Goal: Register for event/course

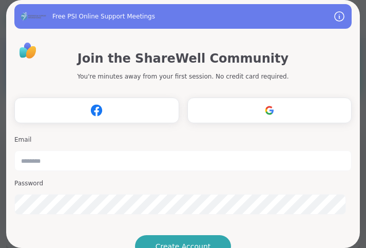
click at [240, 42] on div "Join the ShareWell Community You're minutes away from your first session. No cr…" at bounding box center [182, 179] width 337 height 276
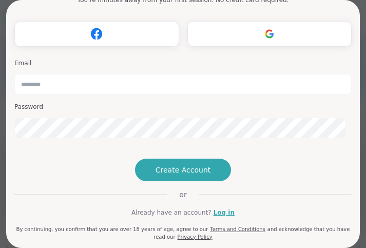
scroll to position [34, 0]
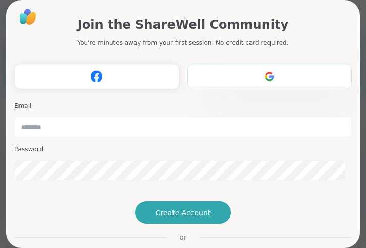
click at [281, 84] on button "Register with Google" at bounding box center [269, 77] width 165 height 26
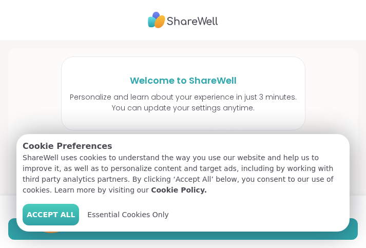
click at [41, 216] on span "Accept All" at bounding box center [51, 215] width 48 height 11
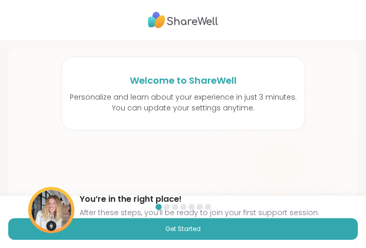
scroll to position [82, 0]
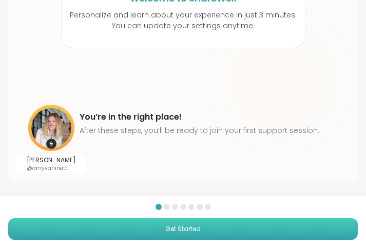
click at [203, 232] on button "Get Started" at bounding box center [183, 229] width 350 height 22
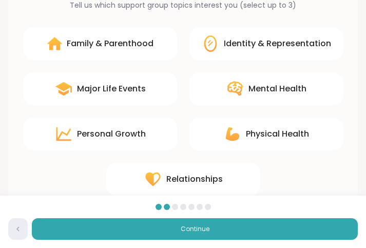
scroll to position [16, 0]
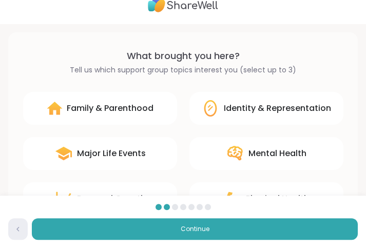
click at [114, 112] on div "Family & Parenthood" at bounding box center [110, 108] width 87 height 12
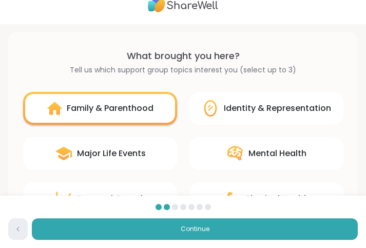
scroll to position [110, 0]
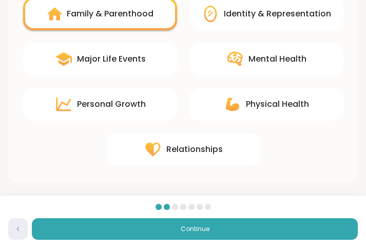
click at [286, 61] on div "Mental Health" at bounding box center [278, 59] width 58 height 12
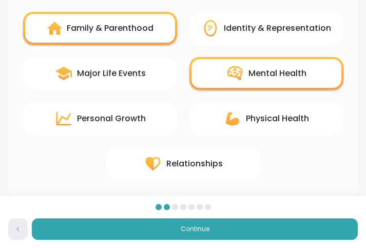
scroll to position [95, 0]
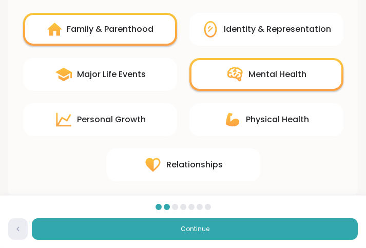
click at [193, 170] on div "Relationships" at bounding box center [194, 165] width 57 height 12
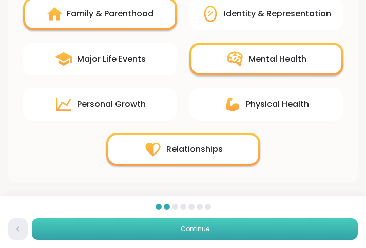
click at [198, 232] on span "Continue" at bounding box center [195, 228] width 29 height 9
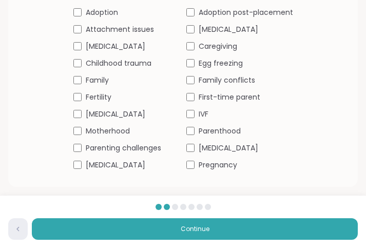
scroll to position [105, 0]
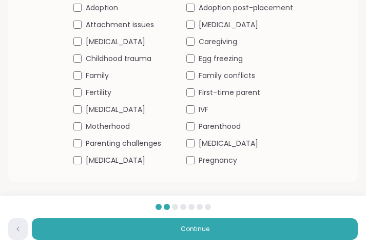
click at [113, 124] on span "Motherhood" at bounding box center [108, 126] width 44 height 11
click at [107, 143] on span "Parenting challenges" at bounding box center [124, 143] width 76 height 11
click at [196, 123] on div "Parenthood" at bounding box center [239, 126] width 107 height 11
click at [108, 142] on span "Parenting challenges" at bounding box center [124, 143] width 76 height 11
click at [201, 160] on span "Pregnancy" at bounding box center [218, 160] width 39 height 11
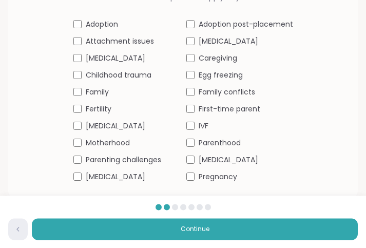
scroll to position [79, 0]
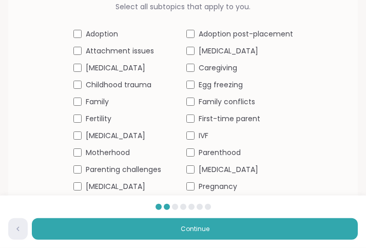
click at [201, 124] on div "Adoption Adoption post-placement Attachment issues Birth Trauma C-section Careg…" at bounding box center [183, 110] width 220 height 163
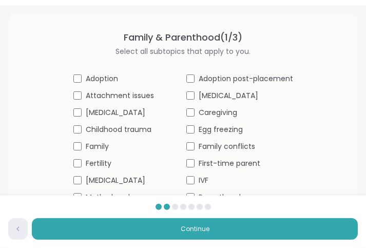
scroll to position [105, 0]
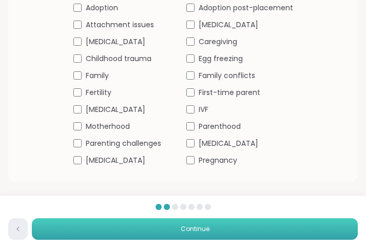
click at [195, 218] on button "Continue" at bounding box center [195, 229] width 326 height 22
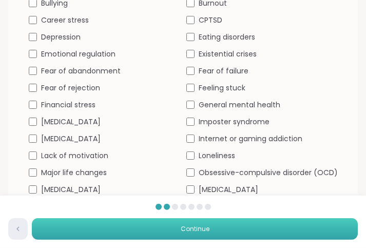
scroll to position [196, 0]
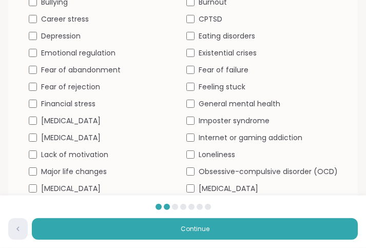
click at [82, 15] on span "Career stress" at bounding box center [65, 19] width 48 height 11
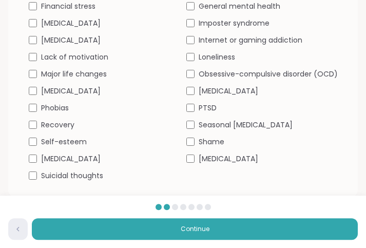
scroll to position [294, 0]
click at [230, 157] on span "Stress management" at bounding box center [229, 158] width 60 height 11
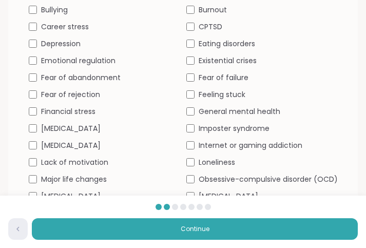
scroll to position [181, 0]
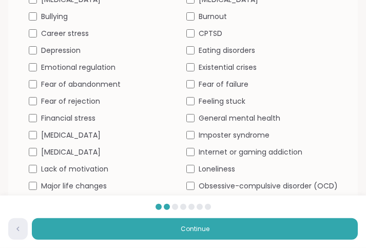
click at [208, 119] on span "General mental health" at bounding box center [240, 118] width 82 height 11
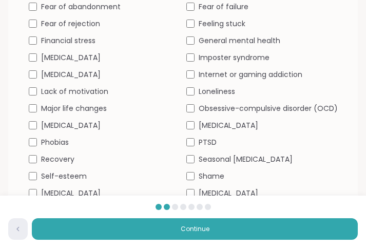
scroll to position [309, 0]
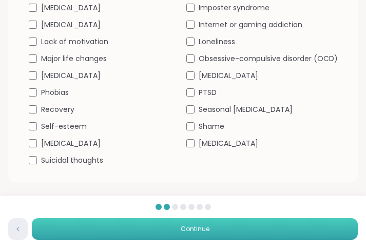
click at [240, 227] on button "Continue" at bounding box center [195, 229] width 326 height 22
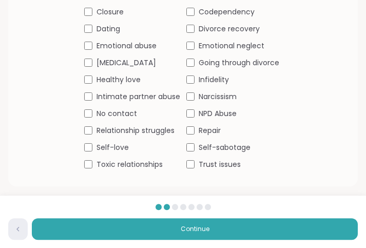
scroll to position [119, 0]
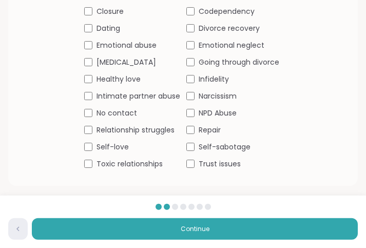
click at [122, 81] on span "Healthy love" at bounding box center [119, 79] width 44 height 11
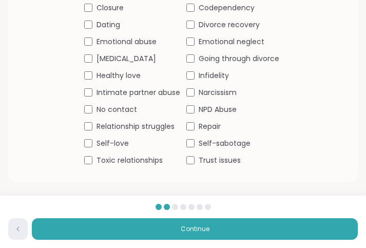
click at [131, 138] on div "Self-love" at bounding box center [132, 143] width 96 height 11
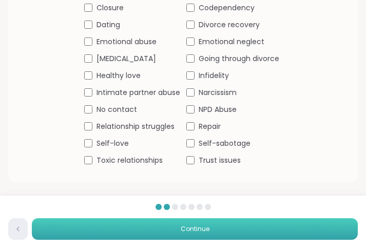
click at [211, 224] on button "Continue" at bounding box center [195, 229] width 326 height 22
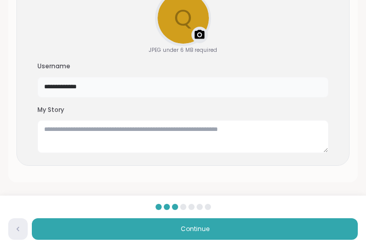
drag, startPoint x: 110, startPoint y: 88, endPoint x: 7, endPoint y: 90, distance: 103.3
click at [37, 90] on input "**********" at bounding box center [182, 87] width 291 height 21
type input "********"
click at [96, 129] on textarea at bounding box center [182, 136] width 291 height 33
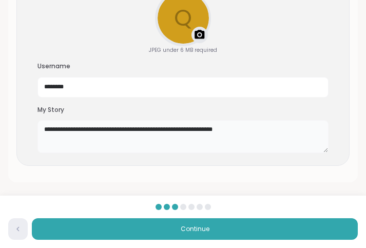
click at [154, 129] on textarea "**********" at bounding box center [182, 136] width 291 height 33
click at [287, 128] on textarea "**********" at bounding box center [182, 136] width 291 height 33
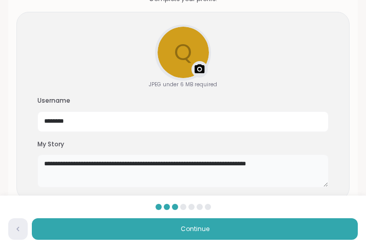
scroll to position [46, 0]
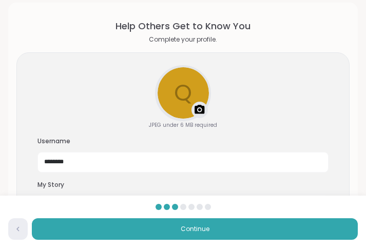
type textarea "**********"
click at [202, 107] on img at bounding box center [200, 110] width 12 height 12
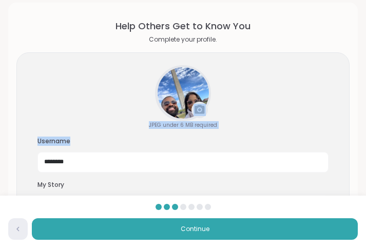
drag, startPoint x: 175, startPoint y: 109, endPoint x: 137, endPoint y: 91, distance: 42.0
click at [137, 91] on div "**********" at bounding box center [182, 146] width 333 height 189
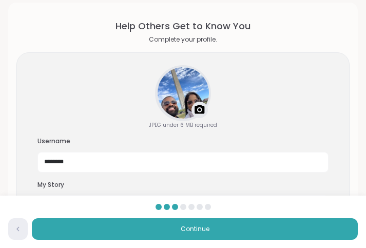
drag, startPoint x: 194, startPoint y: 90, endPoint x: 171, endPoint y: 85, distance: 23.7
click at [171, 85] on div at bounding box center [183, 93] width 54 height 54
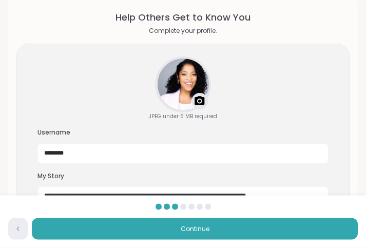
scroll to position [121, 0]
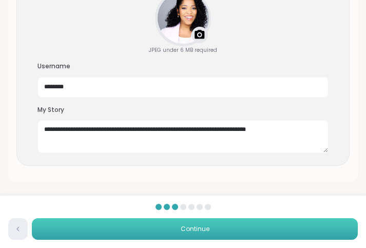
click at [245, 230] on button "Continue" at bounding box center [195, 229] width 326 height 22
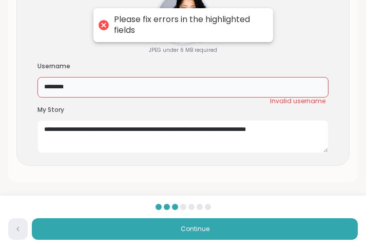
click at [136, 79] on input "********" at bounding box center [182, 87] width 291 height 21
click at [117, 86] on input "********" at bounding box center [182, 87] width 291 height 21
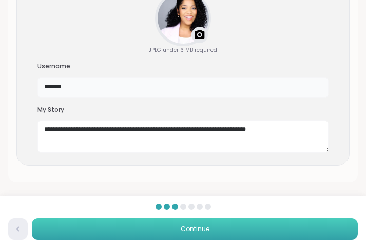
type input "*******"
click at [169, 235] on button "Continue" at bounding box center [195, 229] width 326 height 22
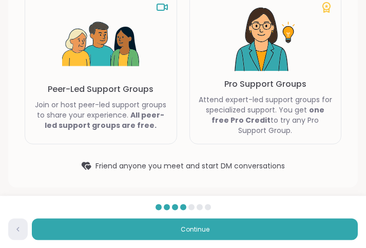
scroll to position [120, 0]
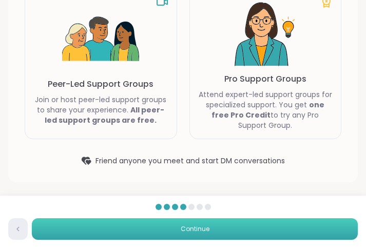
click at [186, 222] on button "Continue" at bounding box center [195, 229] width 326 height 22
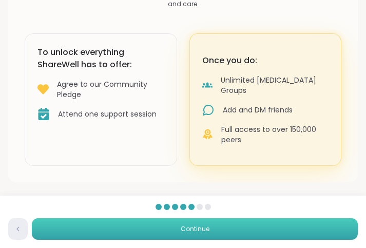
scroll to position [91, 0]
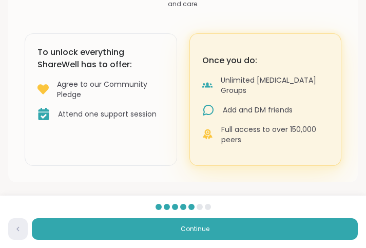
click at [142, 97] on div "Agree to our Community Pledge" at bounding box center [110, 89] width 107 height 21
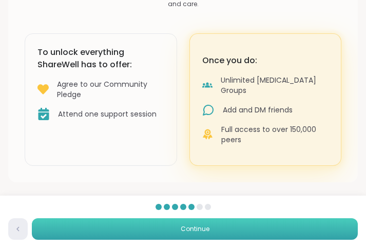
click at [215, 232] on button "Continue" at bounding box center [195, 229] width 326 height 22
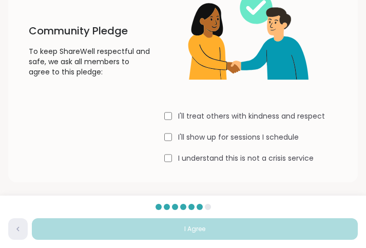
scroll to position [90, 0]
click at [189, 121] on label "I'll treat others with kindness and respect" at bounding box center [251, 116] width 147 height 10
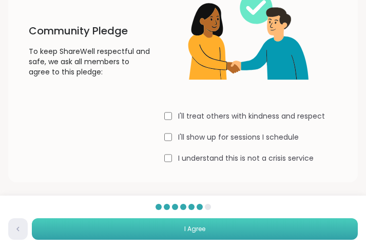
click at [217, 220] on button "I Agree" at bounding box center [195, 229] width 326 height 22
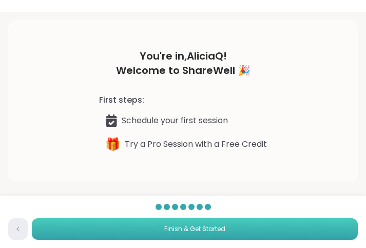
click at [224, 234] on button "Finish & Get Started" at bounding box center [195, 229] width 326 height 22
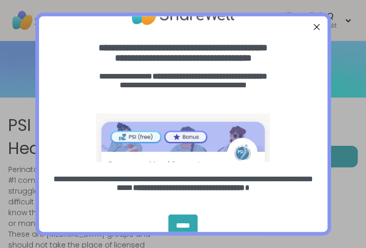
scroll to position [32, 0]
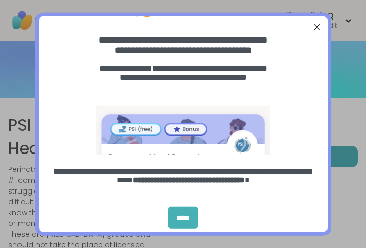
click at [187, 217] on div "*****" at bounding box center [182, 218] width 29 height 22
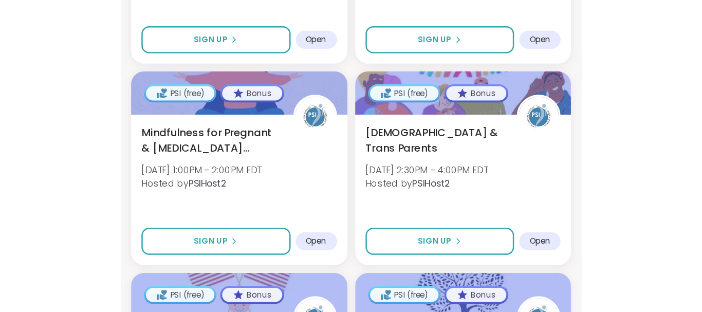
scroll to position [682, 0]
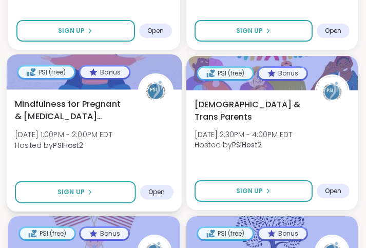
click at [129, 101] on div "Mindfulness for Pregnant & Postpartum Parents Wed, Sep 10 | 1:00PM - 2:00PM EDT…" at bounding box center [94, 127] width 159 height 59
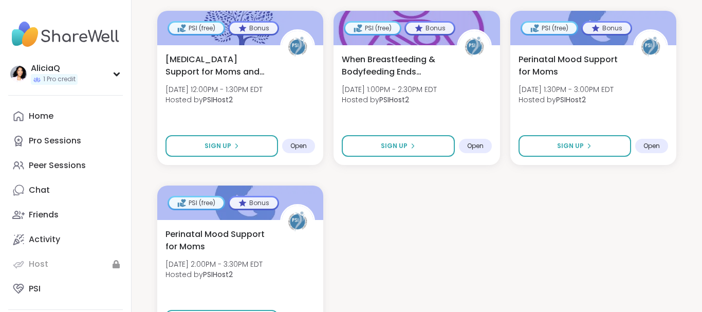
scroll to position [1561, 0]
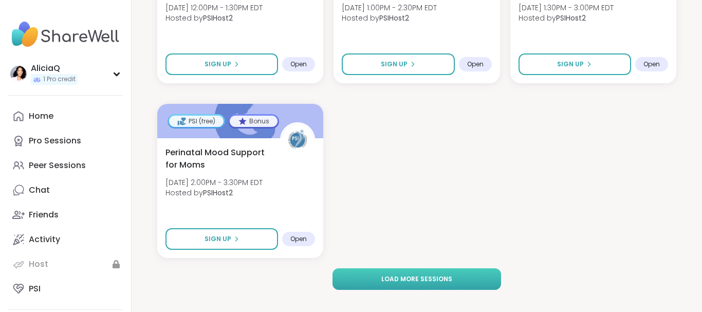
click at [366, 248] on button "Load more sessions" at bounding box center [416, 279] width 169 height 22
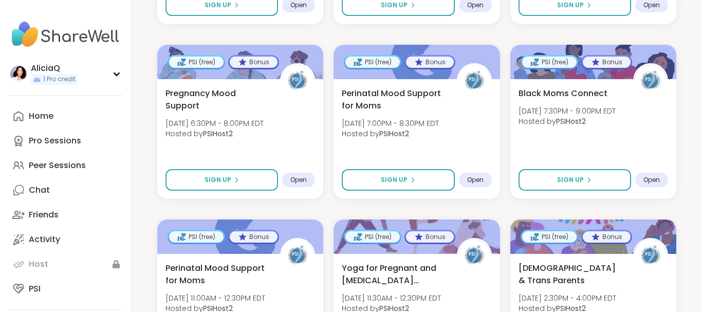
scroll to position [1964, 0]
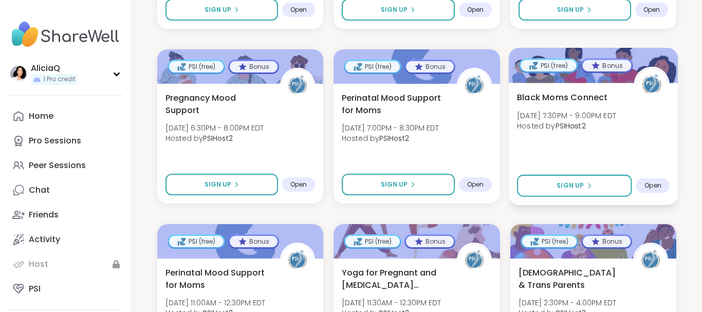
click at [366, 91] on span "Black Moms Connect" at bounding box center [562, 97] width 90 height 12
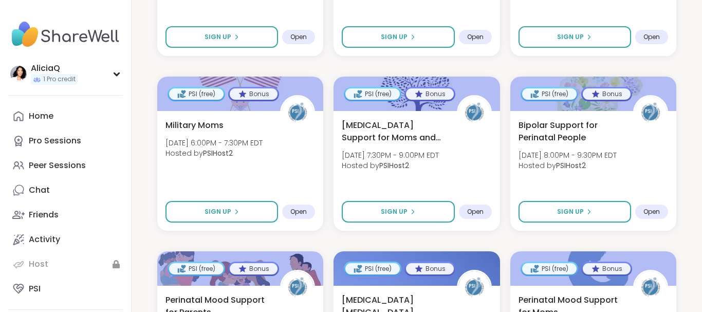
scroll to position [0, 0]
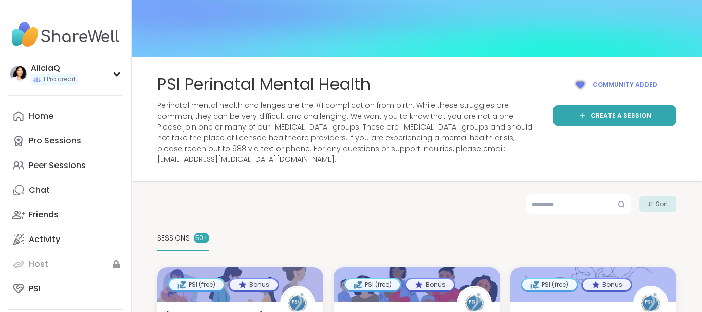
click at [366, 194] on input "text" at bounding box center [578, 204] width 106 height 21
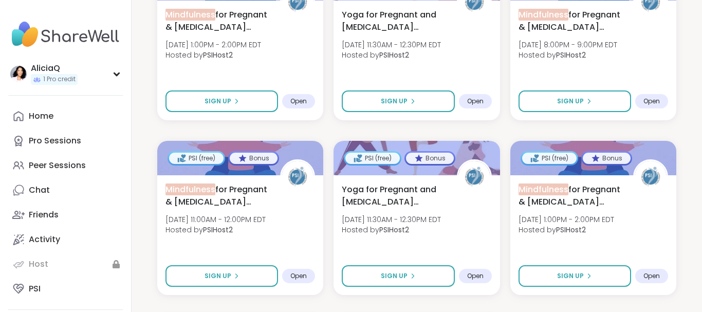
scroll to position [344, 0]
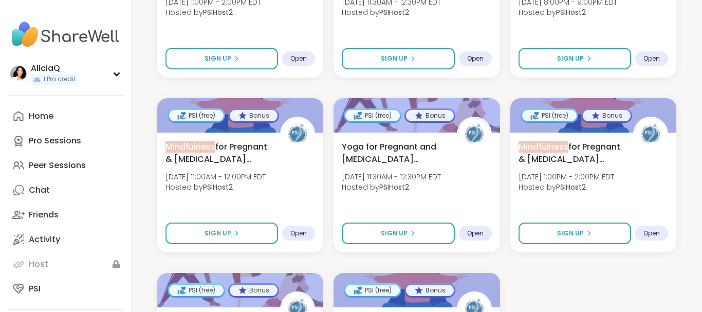
type input "**********"
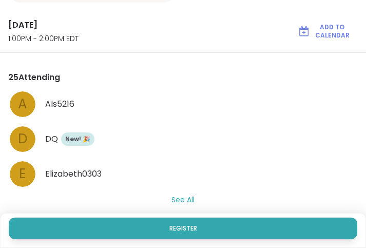
scroll to position [409, 0]
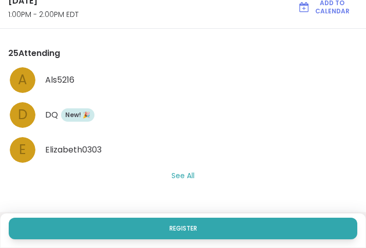
click at [195, 170] on div "A Als5216 D DQ New Member! 🎉 New! 🎉 E Elizabeth0303 See All" at bounding box center [183, 124] width 350 height 116
click at [192, 176] on button "See All" at bounding box center [183, 176] width 23 height 11
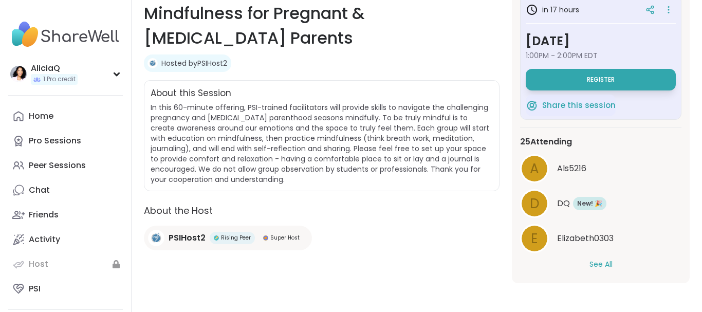
scroll to position [0, 0]
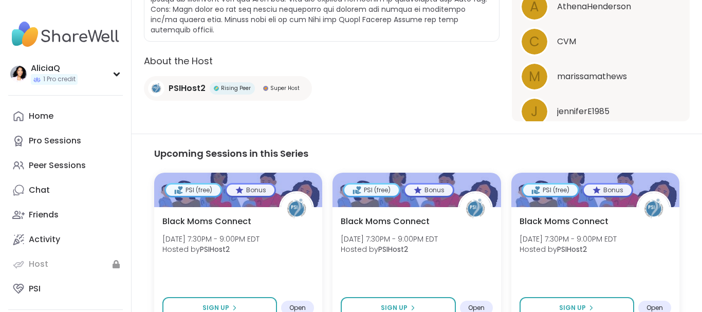
scroll to position [412, 0]
